Goal: Task Accomplishment & Management: Manage account settings

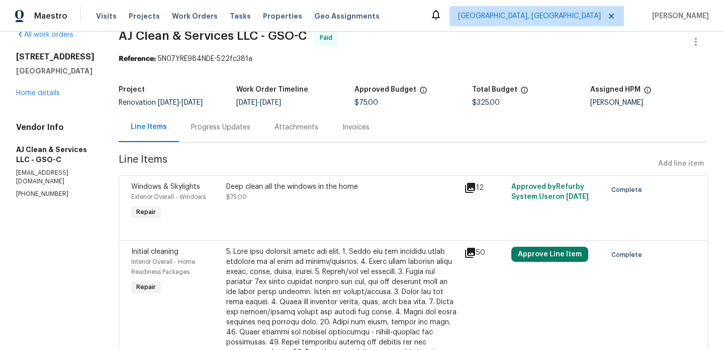
scroll to position [21, 0]
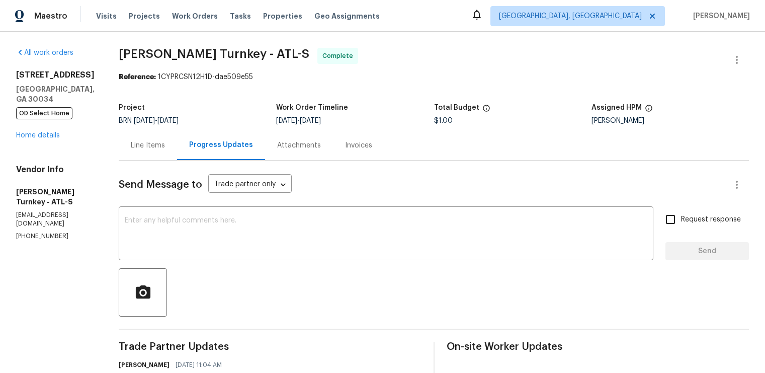
scroll to position [258, 0]
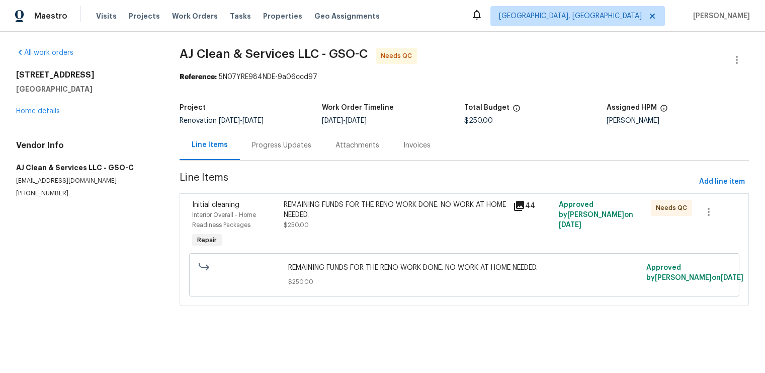
click at [391, 219] on div "REMAINING FUNDS FOR THE RENO WORK DONE. NO WORK AT HOME NEEDED." at bounding box center [395, 210] width 223 height 20
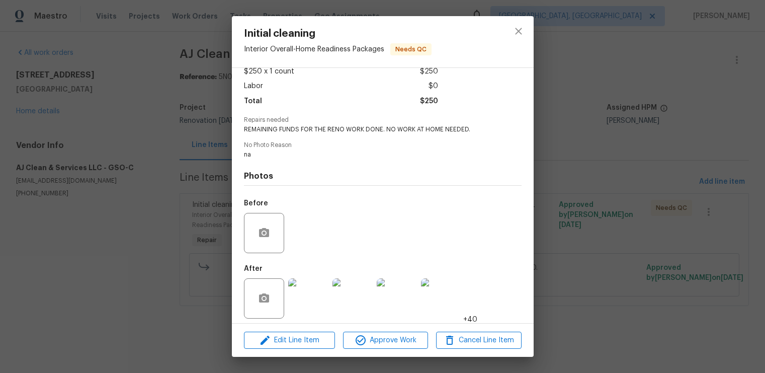
scroll to position [65, 0]
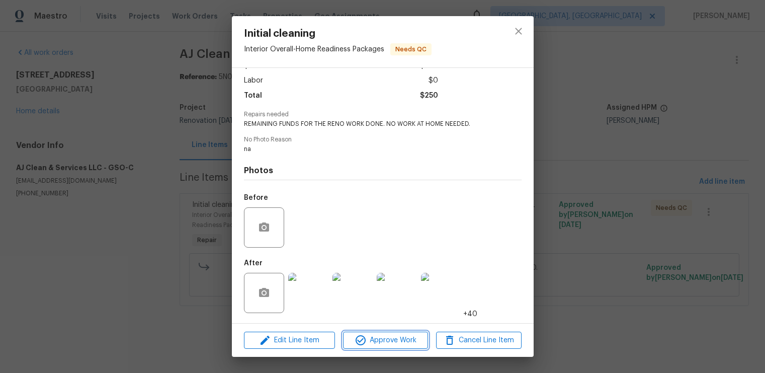
click at [382, 342] on span "Approve Work" at bounding box center [385, 340] width 79 height 13
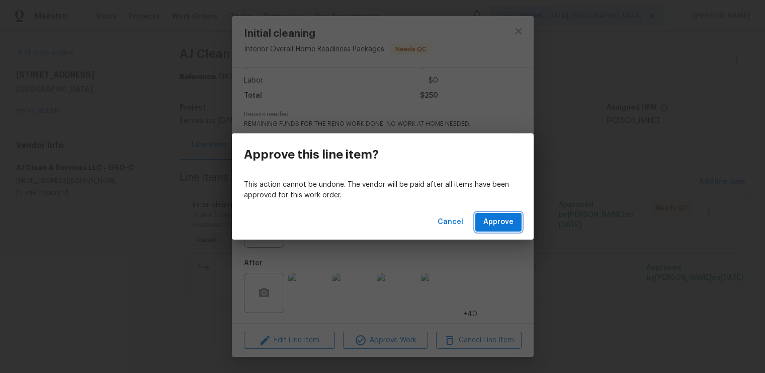
click at [493, 219] on span "Approve" at bounding box center [498, 222] width 30 height 13
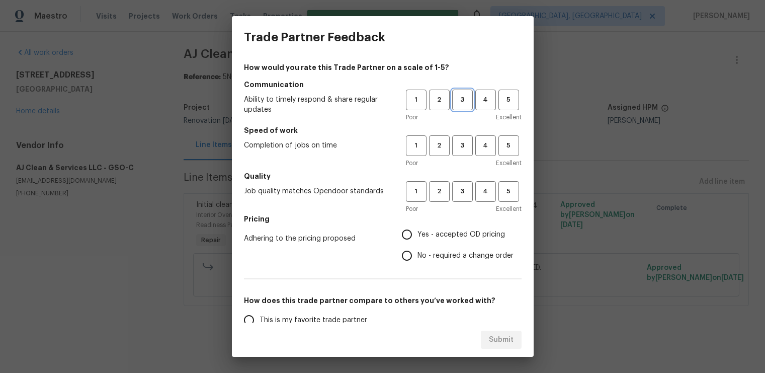
click at [462, 103] on span "3" at bounding box center [462, 100] width 19 height 12
click at [462, 143] on span "3" at bounding box center [462, 146] width 19 height 12
click at [463, 191] on span "3" at bounding box center [462, 192] width 19 height 12
click at [458, 233] on span "Yes - accepted OD pricing" at bounding box center [462, 234] width 88 height 11
click at [418, 233] on input "Yes - accepted OD pricing" at bounding box center [406, 234] width 21 height 21
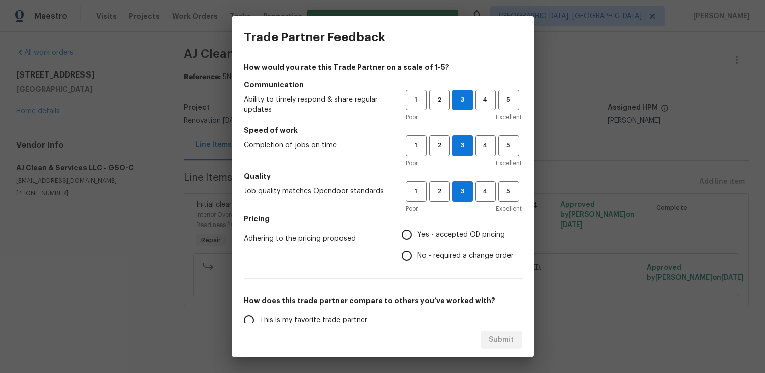
radio input "true"
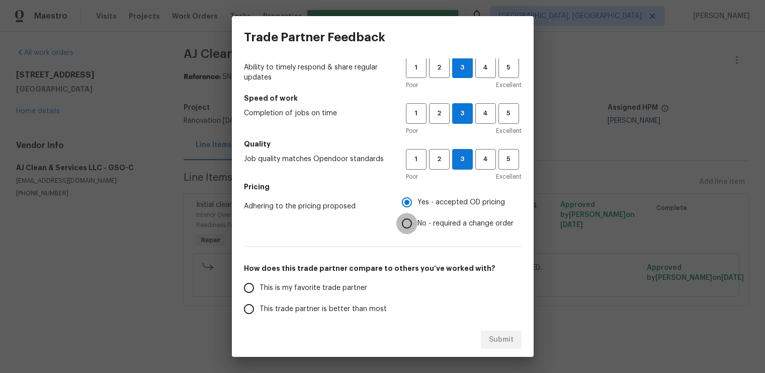
click at [414, 217] on input "No - required a change order" at bounding box center [406, 223] width 21 height 21
radio input "true"
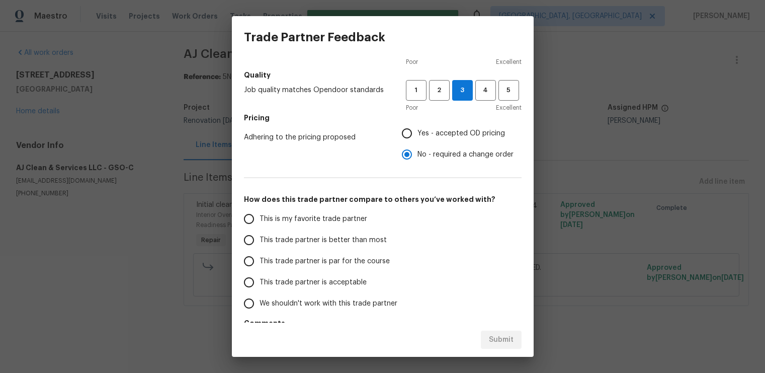
scroll to position [138, 0]
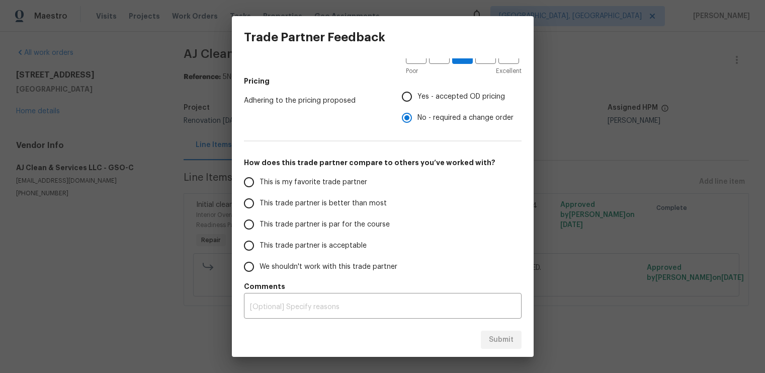
click at [344, 226] on span "This trade partner is par for the course" at bounding box center [325, 224] width 130 height 11
click at [260, 226] on input "This trade partner is par for the course" at bounding box center [248, 224] width 21 height 21
click at [500, 339] on span "Submit" at bounding box center [501, 340] width 25 height 13
radio input "true"
